Goal: Navigation & Orientation: Find specific page/section

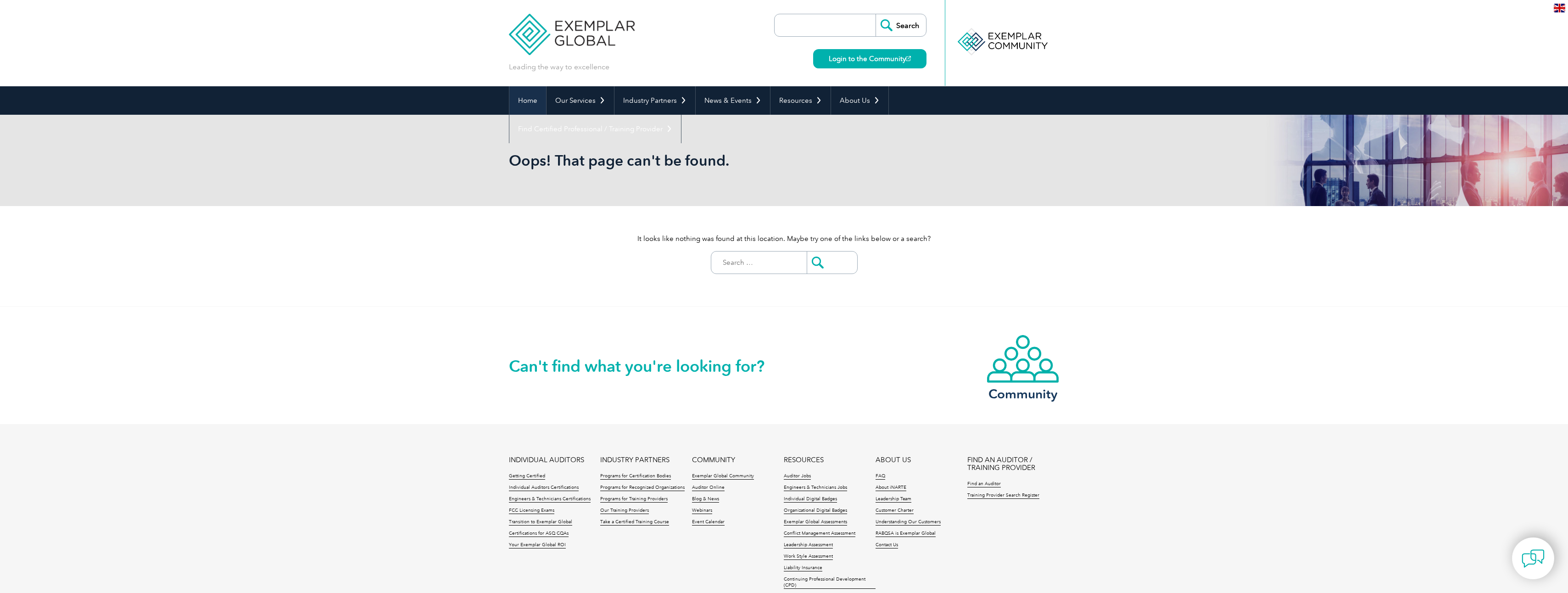
click at [532, 99] on link "Home" at bounding box center [527, 100] width 37 height 29
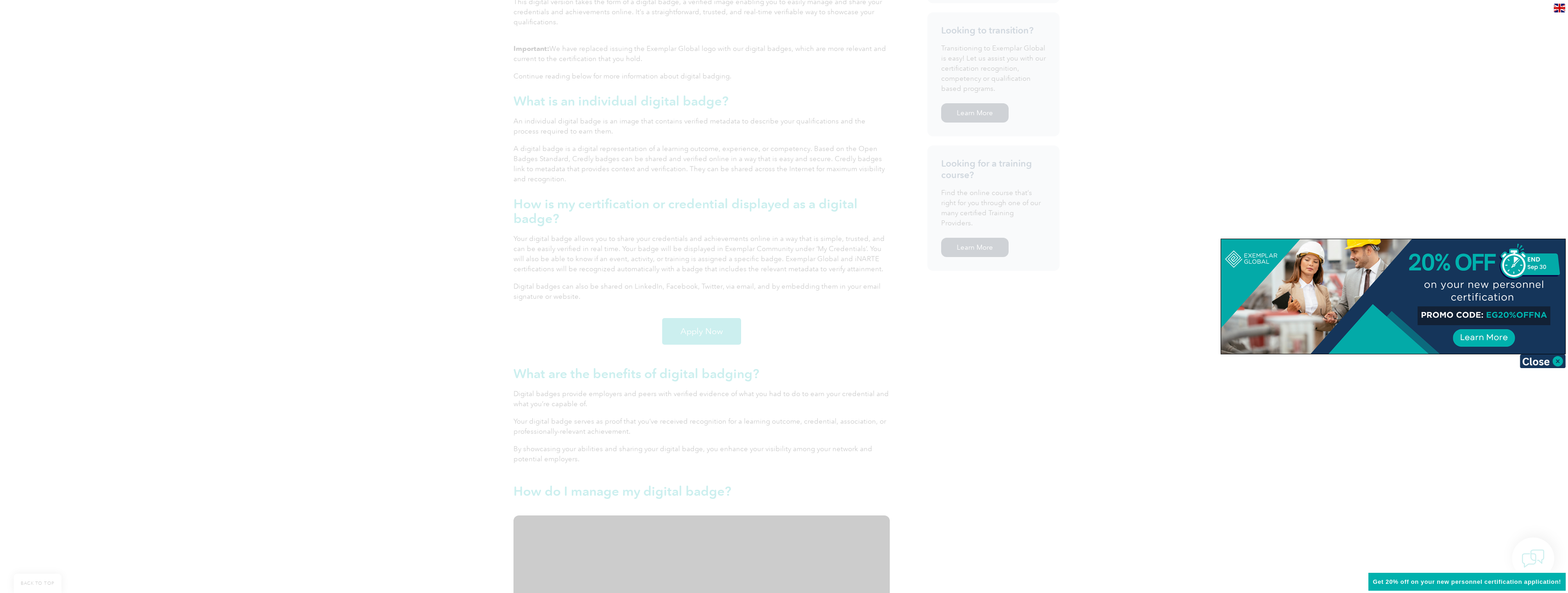
scroll to position [551, 0]
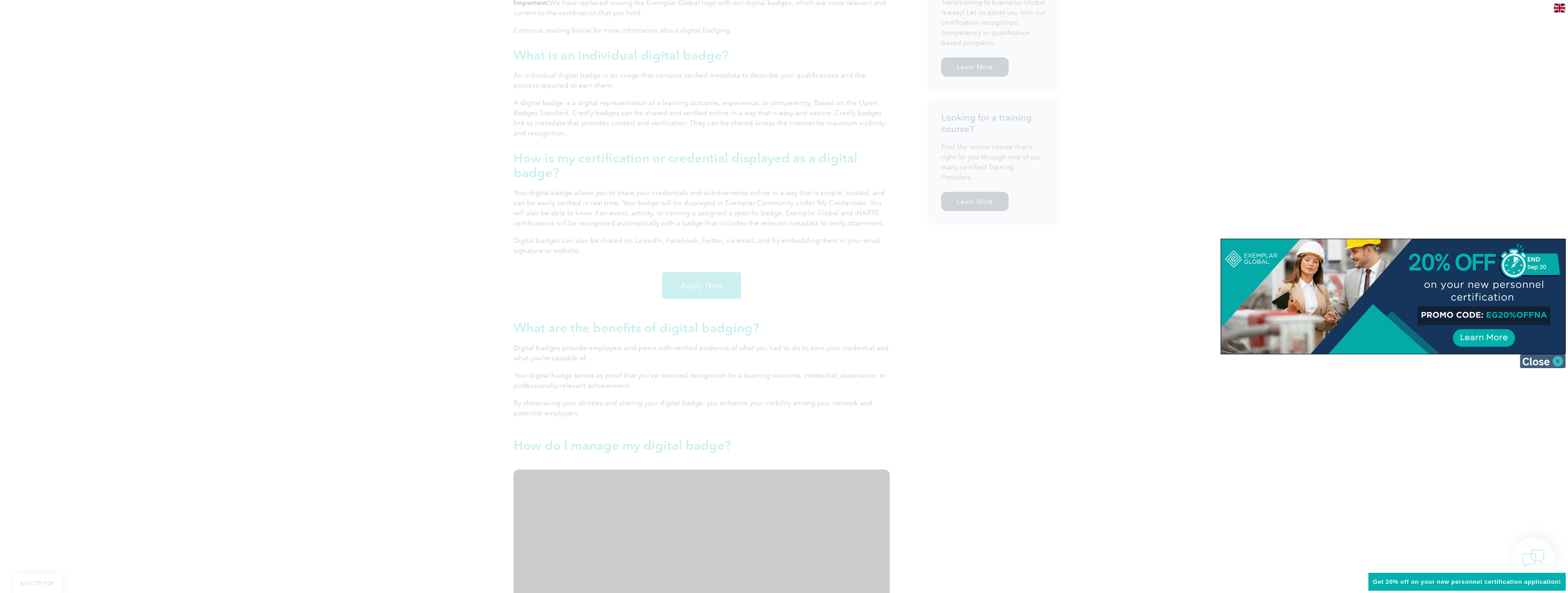
click at [1545, 361] on img at bounding box center [1542, 361] width 46 height 14
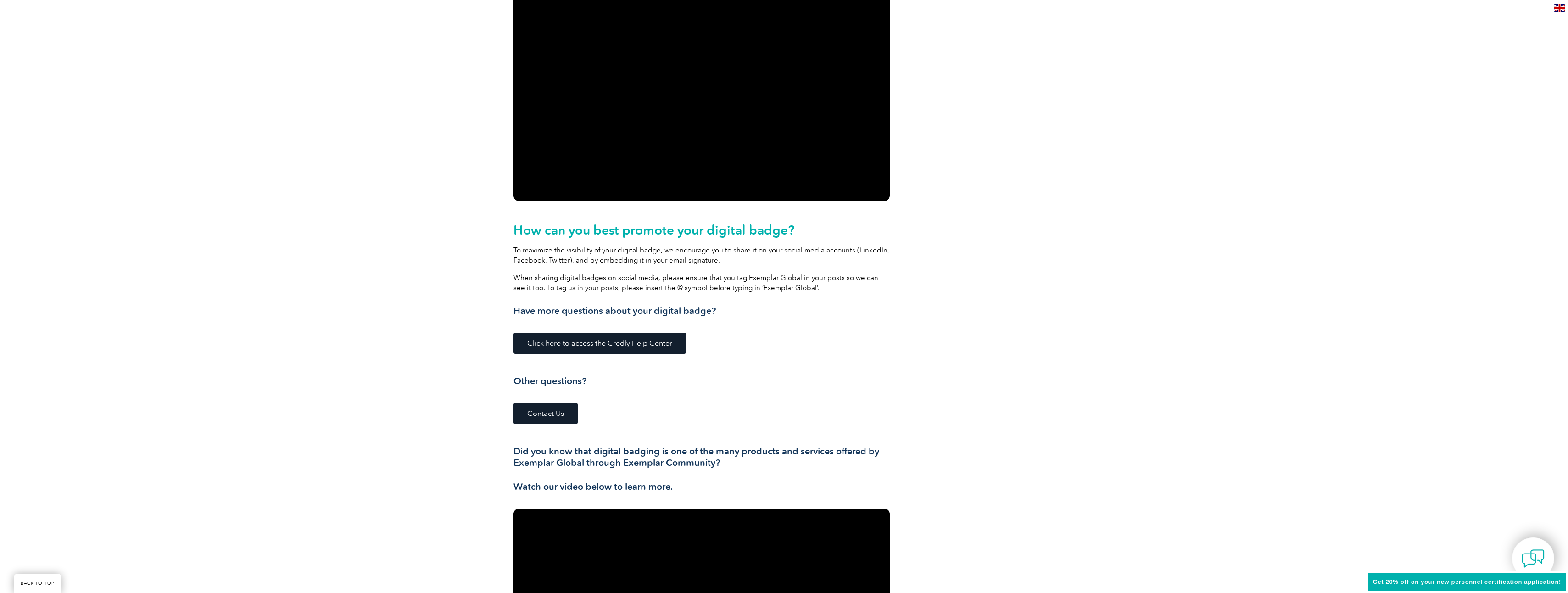
scroll to position [1056, 0]
